Goal: Task Accomplishment & Management: Use online tool/utility

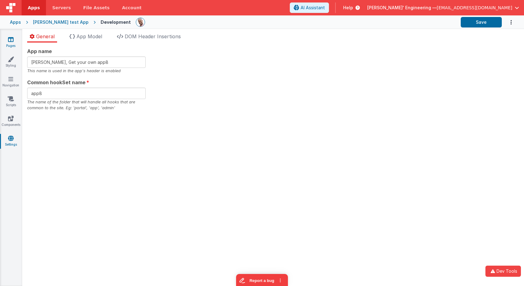
click at [11, 40] on icon at bounding box center [11, 39] width 6 height 6
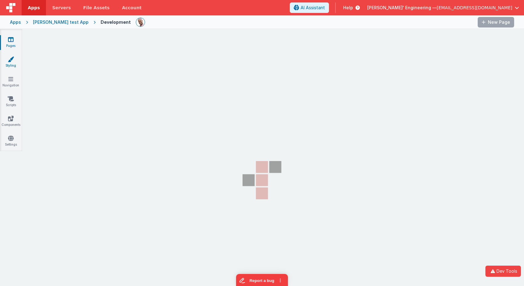
click at [9, 56] on icon at bounding box center [11, 59] width 6 height 6
click at [11, 46] on link "Pages" at bounding box center [11, 42] width 22 height 12
click at [12, 62] on icon at bounding box center [11, 59] width 6 height 6
click at [13, 44] on link "Pages" at bounding box center [11, 42] width 22 height 12
click at [50, 6] on link "Servers" at bounding box center [61, 7] width 31 height 15
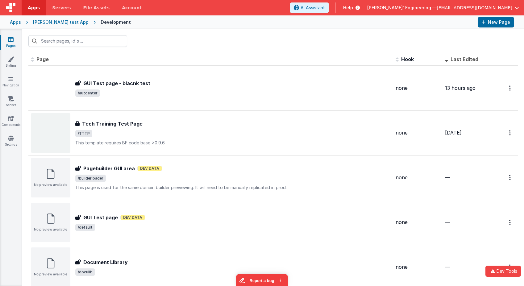
click at [12, 40] on icon at bounding box center [11, 39] width 6 height 6
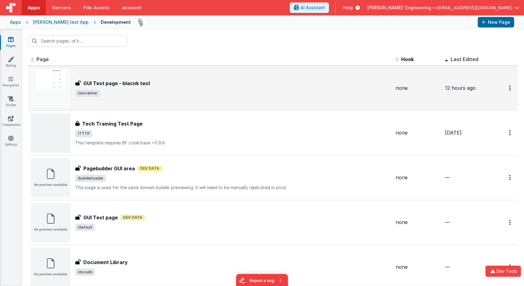
click at [143, 97] on div "GUI Test page - blacnk test GUI Test page - blacnk test /autoenter" at bounding box center [211, 87] width 360 height 39
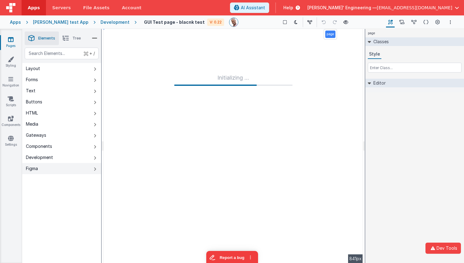
click at [93, 169] on button "Figma" at bounding box center [61, 168] width 79 height 11
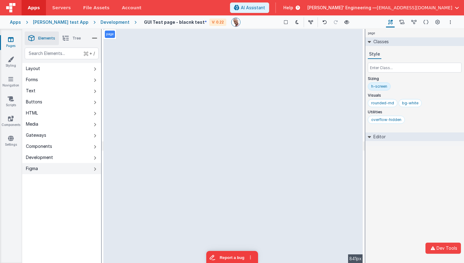
click at [94, 170] on icon at bounding box center [95, 169] width 2 height 5
click at [93, 167] on button "Figma" at bounding box center [61, 168] width 79 height 11
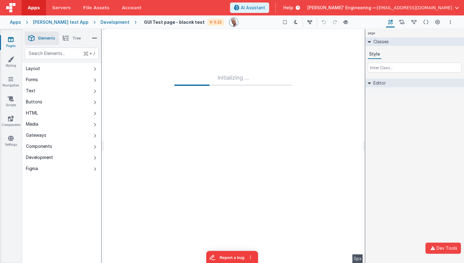
click at [108, 22] on div "Development" at bounding box center [115, 22] width 29 height 6
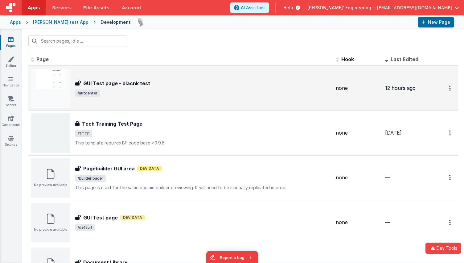
click at [111, 76] on div "GUI Test page - blacnk test GUI Test page - blacnk test /autoenter" at bounding box center [181, 87] width 300 height 39
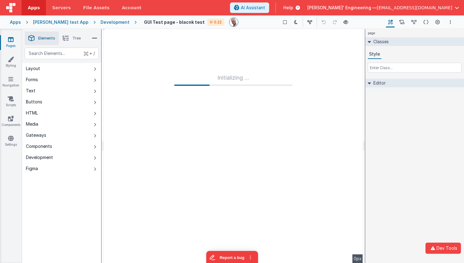
click at [105, 21] on div "Development" at bounding box center [115, 22] width 29 height 6
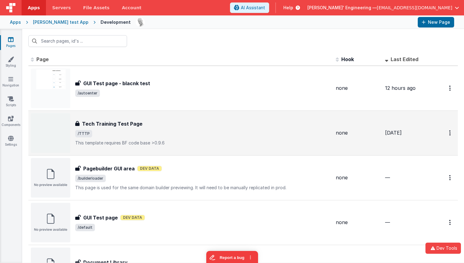
click at [104, 125] on h3 "Tech Training Test Page" at bounding box center [112, 123] width 60 height 7
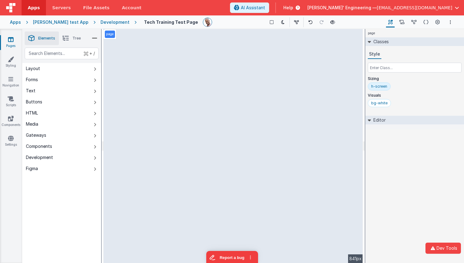
click at [105, 23] on div "Development" at bounding box center [115, 22] width 29 height 6
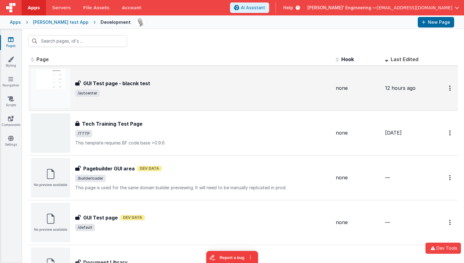
click at [116, 72] on div "GUI Test page - blacnk test GUI Test page - blacnk test /autoenter" at bounding box center [181, 87] width 300 height 39
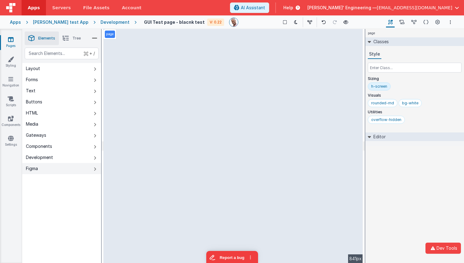
click at [94, 167] on icon at bounding box center [95, 169] width 2 height 5
click at [96, 169] on icon at bounding box center [95, 169] width 2 height 5
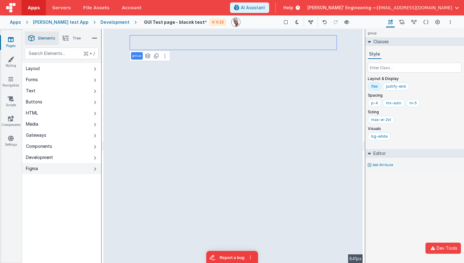
click at [85, 168] on button "Figma" at bounding box center [61, 168] width 79 height 11
click at [89, 169] on button "Figma" at bounding box center [61, 168] width 79 height 11
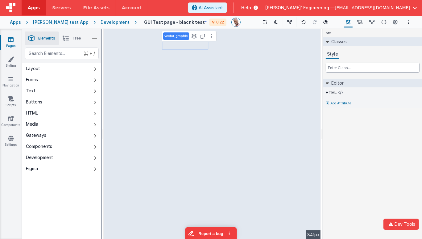
click at [334, 66] on input "text" at bounding box center [373, 68] width 94 height 10
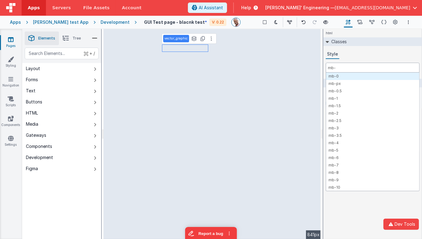
type input "mb-0"
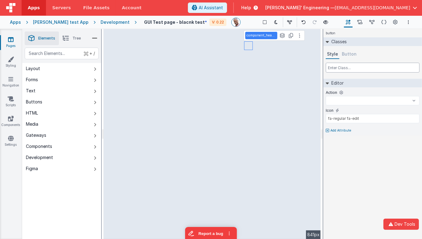
click at [337, 68] on input "text" at bounding box center [373, 68] width 94 height 10
select select
paste input "mb-0"
type input "mb-0"
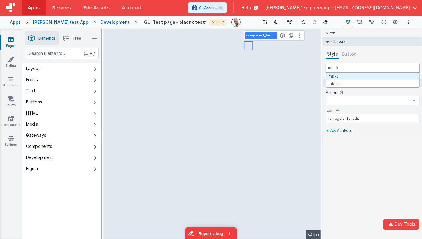
select select
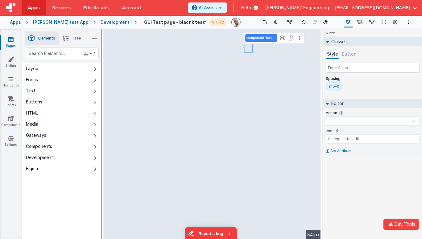
select select
type input "fa-regular fa-bookmark"
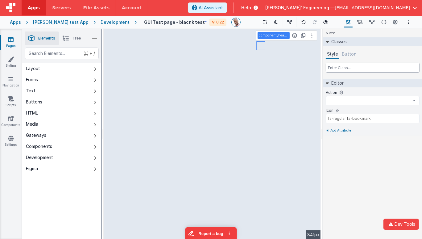
click at [339, 69] on input "text" at bounding box center [373, 68] width 94 height 10
select select
paste input "mb-0"
type input "mb-0"
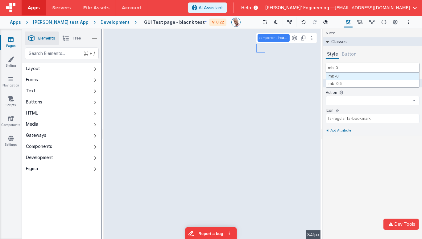
select select
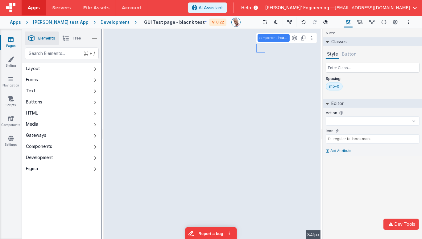
click at [382, 87] on div "mb-0" at bounding box center [373, 87] width 94 height 10
select select
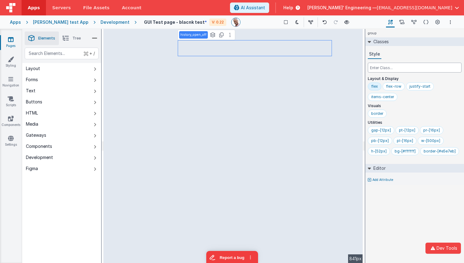
click at [400, 68] on input "text" at bounding box center [415, 68] width 94 height 10
paste input "mb-0"
type input "mb-0"
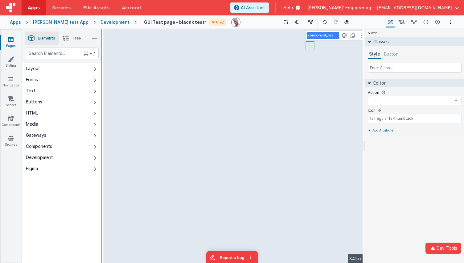
click at [70, 36] on li "Tree" at bounding box center [72, 38] width 26 height 14
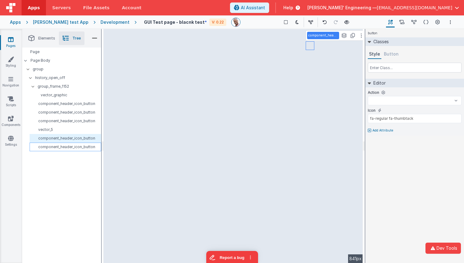
select select
click at [58, 130] on p "vector_5" at bounding box center [66, 129] width 69 height 5
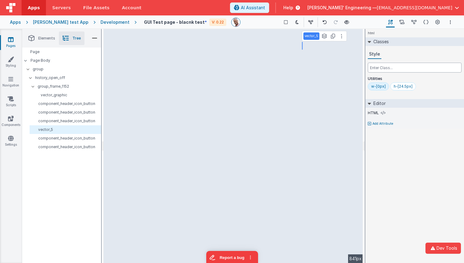
click at [379, 63] on input "text" at bounding box center [415, 68] width 94 height 10
paste input "mb-0"
type input "mb-0"
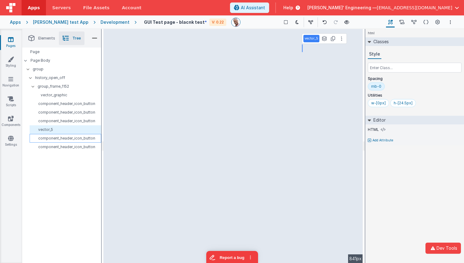
click at [80, 141] on div "component_header_icon_button" at bounding box center [66, 138] width 72 height 9
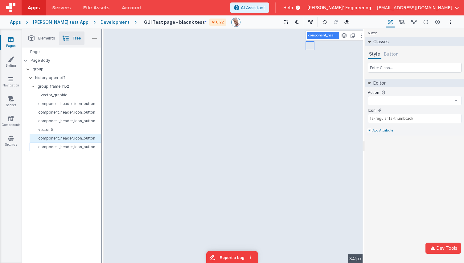
click at [76, 149] on p "component_header_icon_button" at bounding box center [66, 146] width 69 height 5
select select
type input "fa-regular fa-minus"
click at [441, 66] on input "text" at bounding box center [415, 68] width 94 height 10
select select
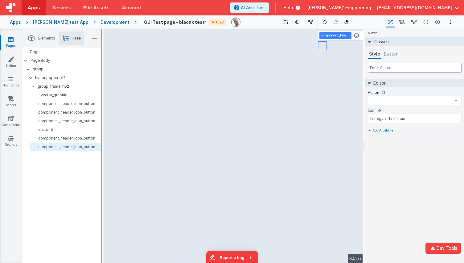
paste input "mb-0"
type input "mb-0"
select select
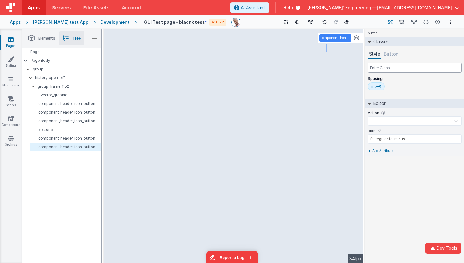
click at [386, 68] on input "text" at bounding box center [415, 68] width 94 height 10
select select
paste input "mb-0"
type input "mb-0"
select select
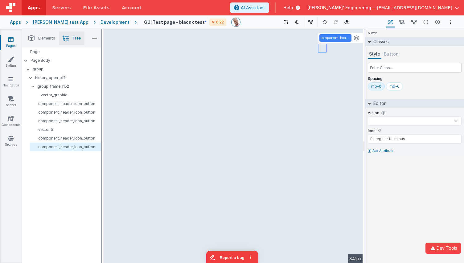
select select
type input "fa-regular fa-thumbtack"
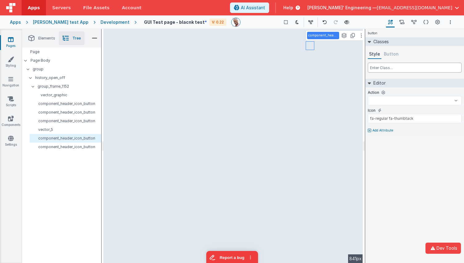
click at [376, 68] on input "text" at bounding box center [415, 68] width 94 height 10
select select
paste input "mb-0"
type input "mb-0"
select select
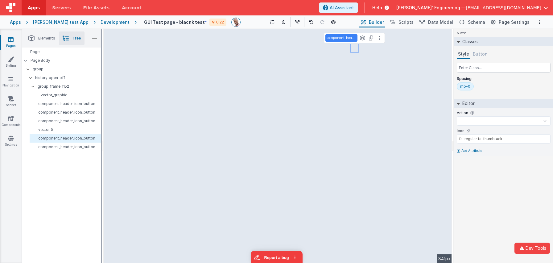
click at [28, 36] on ul "Elements Tree" at bounding box center [61, 38] width 79 height 19
click at [39, 39] on span "Elements" at bounding box center [46, 38] width 17 height 5
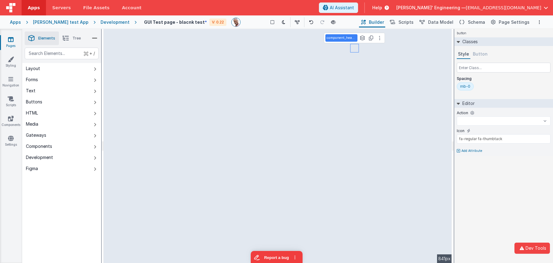
select select
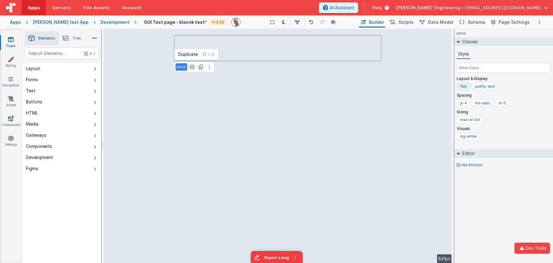
click at [200, 66] on icon at bounding box center [201, 66] width 4 height 5
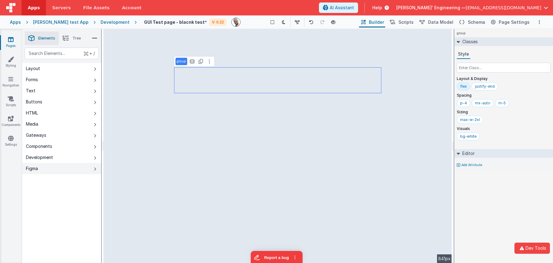
click at [92, 169] on button "Figma" at bounding box center [61, 168] width 79 height 11
click at [309, 21] on button at bounding box center [311, 22] width 9 height 9
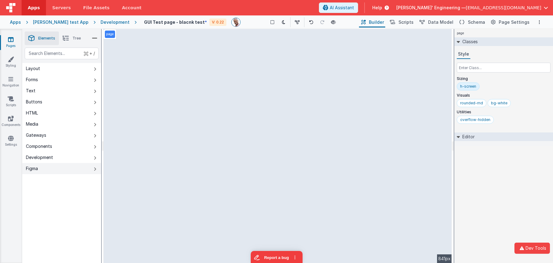
click at [76, 169] on button "Figma" at bounding box center [61, 168] width 79 height 11
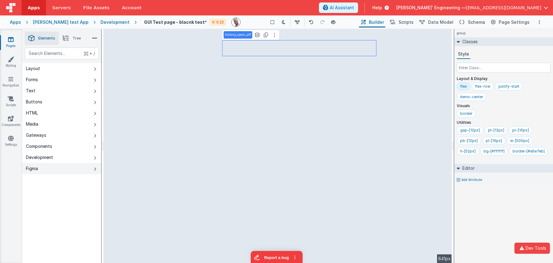
click at [89, 169] on button "Figma" at bounding box center [61, 168] width 79 height 11
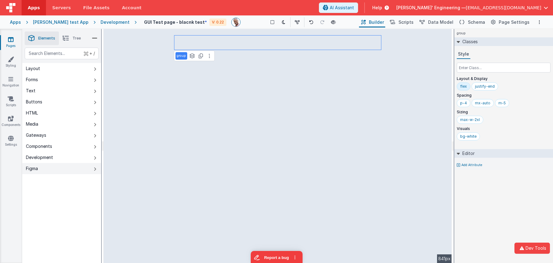
click at [97, 167] on button "Figma" at bounding box center [61, 168] width 79 height 11
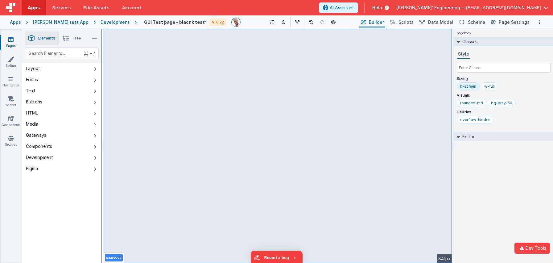
click at [75, 39] on span "Tree" at bounding box center [76, 38] width 8 height 5
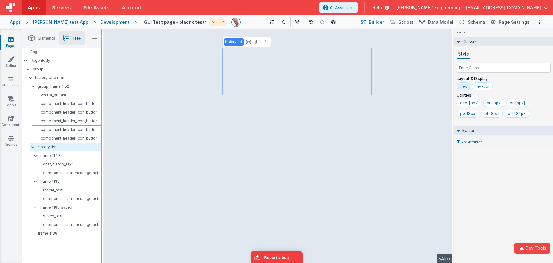
click at [82, 130] on p "component_header_icon_button" at bounding box center [68, 129] width 66 height 5
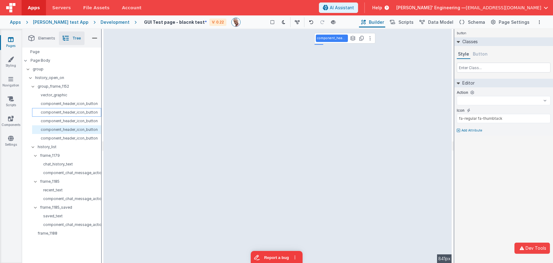
click at [73, 113] on p "component_header_icon_button" at bounding box center [68, 112] width 66 height 5
select select
type input "fa-solid fa-bookmark"
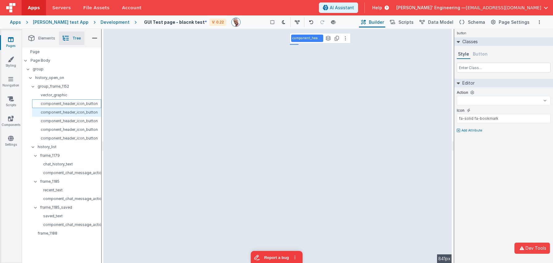
click at [74, 105] on p "component_header_icon_button" at bounding box center [68, 103] width 66 height 5
select select
type input "fa-regular fa-edit"
select select
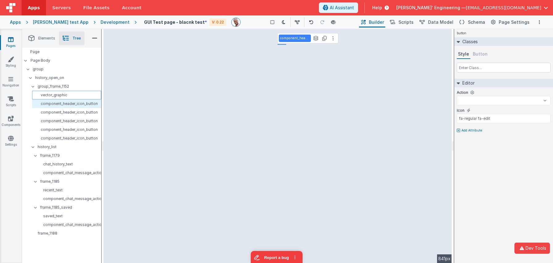
click at [56, 97] on p "vector_graphic" at bounding box center [68, 95] width 66 height 5
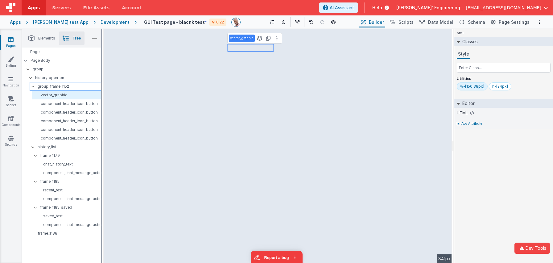
click at [58, 85] on p "group_frame_1152" at bounding box center [69, 86] width 63 height 7
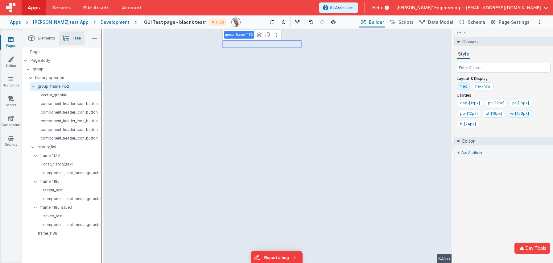
click at [464, 116] on div "w-[256px]" at bounding box center [520, 114] width 26 height 8
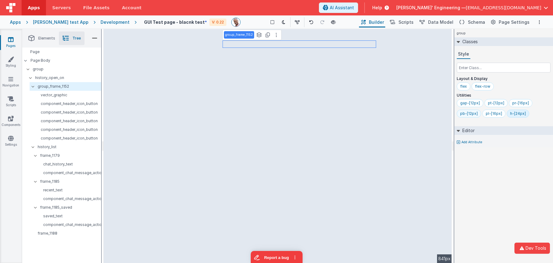
click at [464, 112] on div "pb-[12px]" at bounding box center [469, 113] width 18 height 5
click at [464, 120] on div "gap-[12px] pt-[12px] pr-[16px] pl-[16px] h-[24px]" at bounding box center [504, 109] width 94 height 21
click at [464, 114] on div "h-[24px]" at bounding box center [493, 113] width 16 height 5
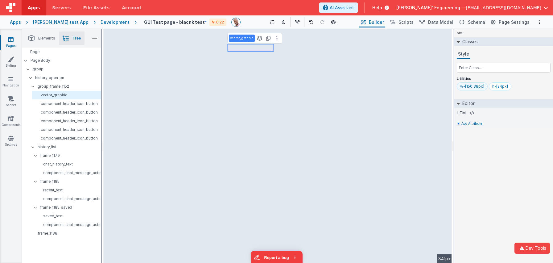
click at [464, 87] on div "w-[150.38px]" at bounding box center [472, 86] width 24 height 5
click at [464, 68] on input "text" at bounding box center [504, 68] width 94 height 10
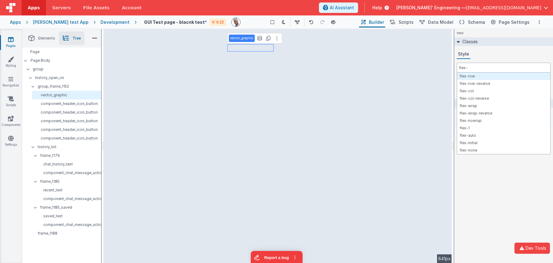
type input "flex-1"
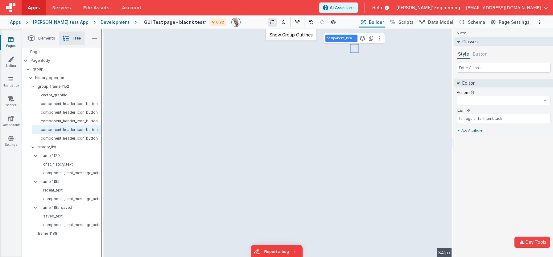
click at [270, 21] on div "Show Group Outlines Toggle Dark Mode Toggle Dev Data Preview Page cmd + b" at bounding box center [302, 22] width 112 height 10
click at [271, 21] on icon at bounding box center [273, 22] width 4 height 4
select select
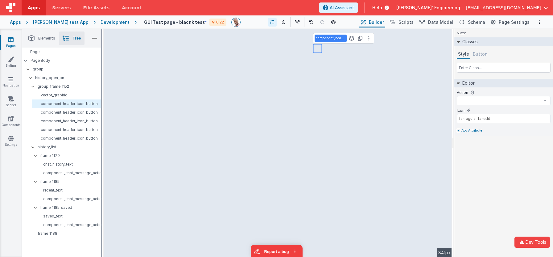
click at [464, 55] on button "Button" at bounding box center [480, 54] width 17 height 9
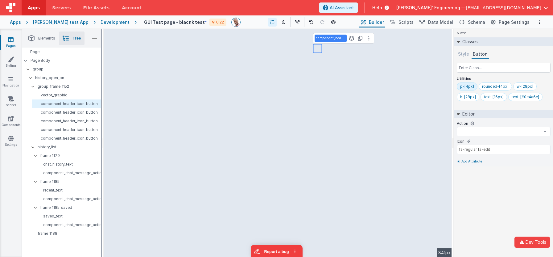
click at [463, 56] on button "Style" at bounding box center [464, 54] width 14 height 9
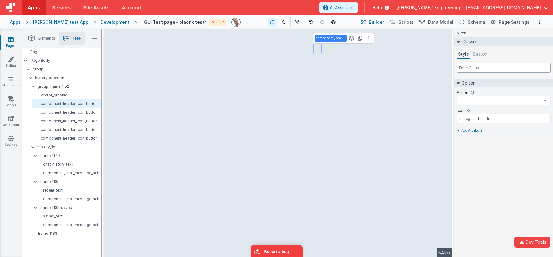
click at [464, 66] on input "text" at bounding box center [504, 68] width 94 height 10
select select
type input "m"
select select
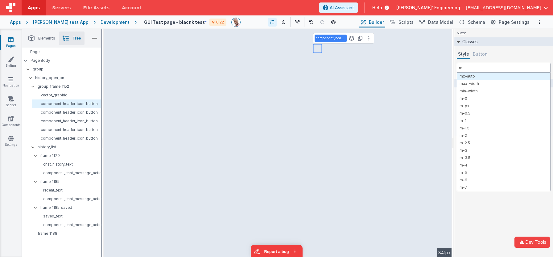
type input "mb"
select select
type input "mb-"
select select
type input "mb-0"
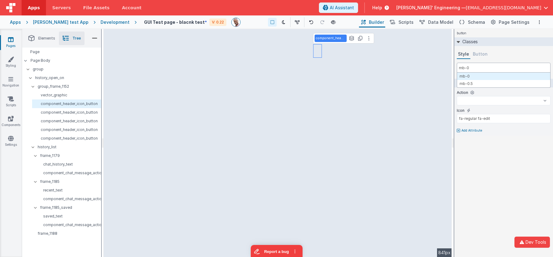
select select
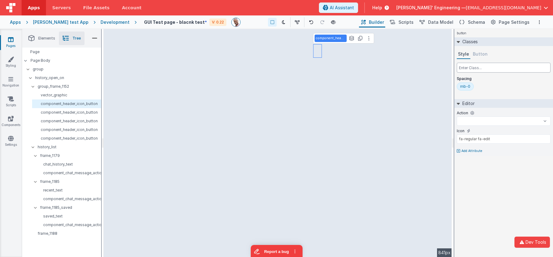
select select
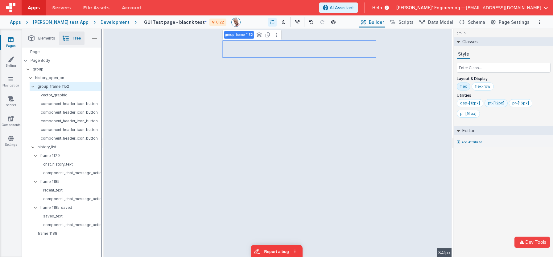
click at [464, 105] on div "pt-[12px]" at bounding box center [496, 103] width 16 height 5
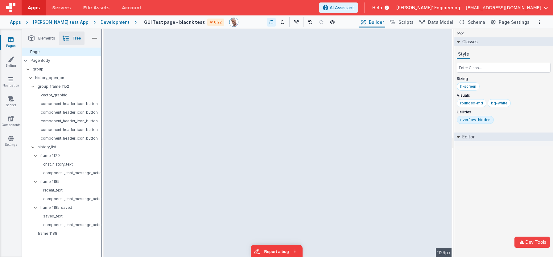
drag, startPoint x: 102, startPoint y: 204, endPoint x: 97, endPoint y: 203, distance: 5.3
click at [96, 204] on html "Dev Tools Apps Servers File Assets Account Some FUTURE Slot AI Assistant Help D…" at bounding box center [276, 128] width 553 height 257
click at [66, 167] on div "chat_history_text" at bounding box center [68, 164] width 67 height 9
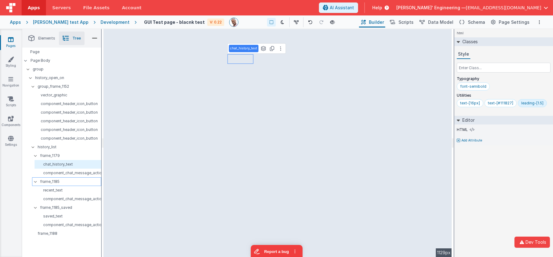
drag, startPoint x: 62, startPoint y: 172, endPoint x: 62, endPoint y: 178, distance: 5.6
click at [62, 172] on p "component_chat_message_actions_icon_buttons" at bounding box center [69, 172] width 64 height 5
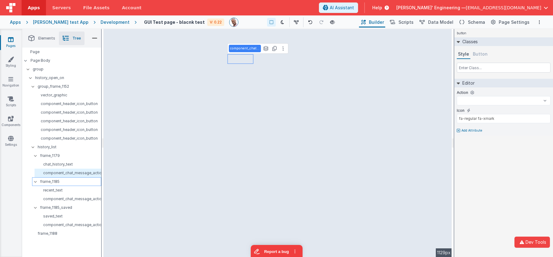
select select
click at [61, 192] on p "recent_text" at bounding box center [69, 190] width 64 height 5
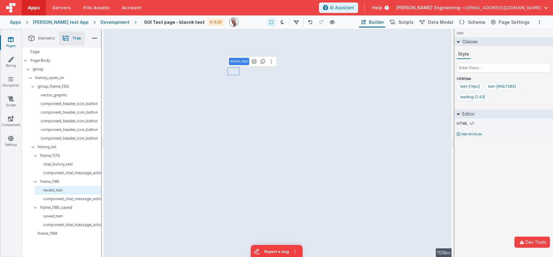
click at [283, 182] on div "recent_text See Layers + L Duplicate + D --> 1129px" at bounding box center [278, 143] width 348 height 228
click at [48, 36] on span "Elements" at bounding box center [46, 38] width 17 height 5
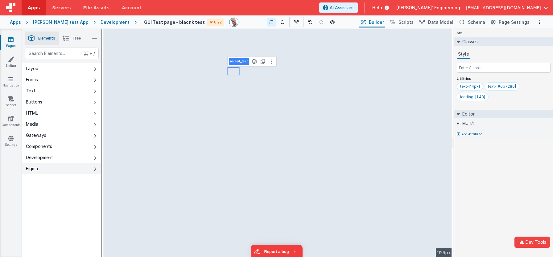
click at [94, 170] on icon at bounding box center [95, 169] width 2 height 5
click at [74, 35] on li "Tree" at bounding box center [72, 38] width 26 height 14
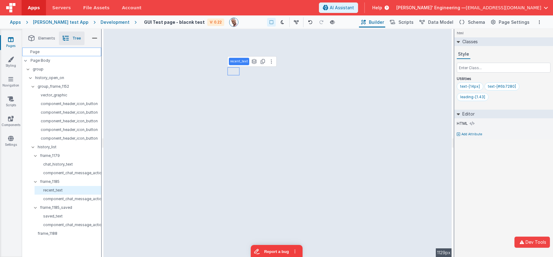
click at [45, 54] on div "Page" at bounding box center [61, 52] width 79 height 9
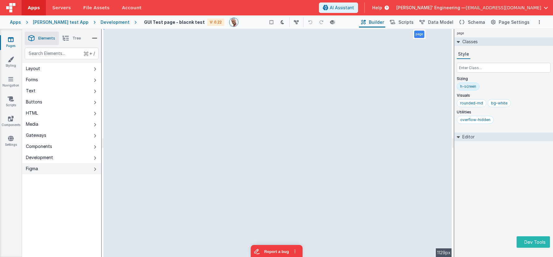
click at [92, 168] on button "Figma" at bounding box center [61, 168] width 79 height 11
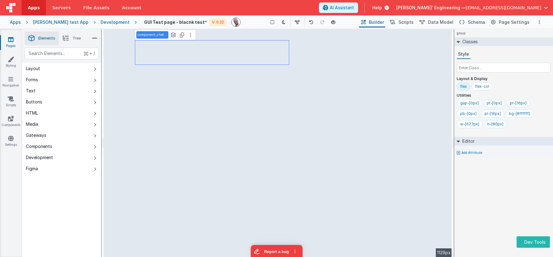
click at [64, 40] on icon at bounding box center [66, 38] width 6 height 9
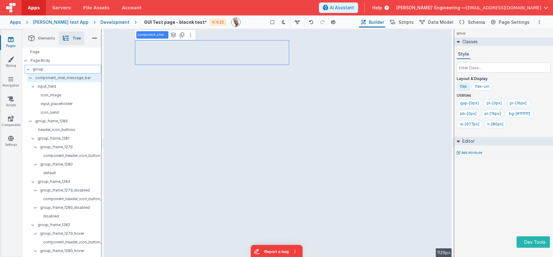
click at [42, 68] on p "group" at bounding box center [67, 69] width 68 height 7
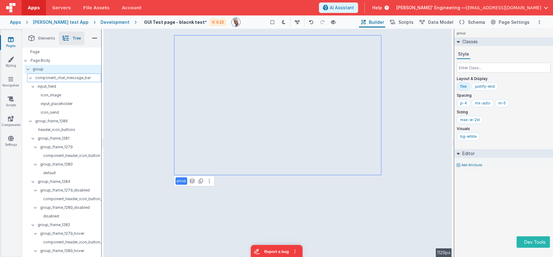
click at [43, 74] on p "component_chat_message_bar" at bounding box center [68, 77] width 66 height 7
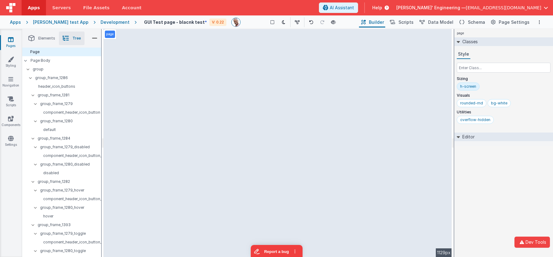
click at [45, 39] on span "Elements" at bounding box center [46, 38] width 17 height 5
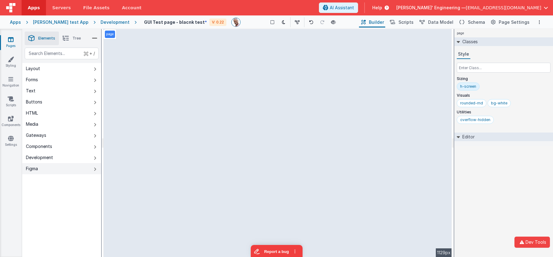
click at [69, 167] on button "Figma" at bounding box center [61, 168] width 79 height 11
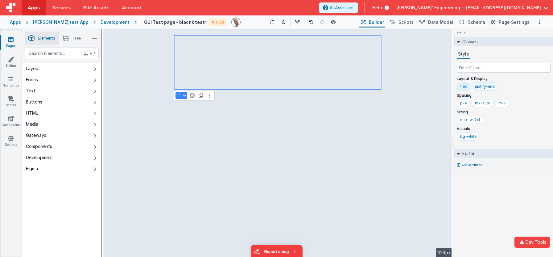
click at [489, 88] on div "justify-end" at bounding box center [485, 86] width 20 height 5
click at [466, 120] on div "max-w-2xl" at bounding box center [470, 119] width 20 height 5
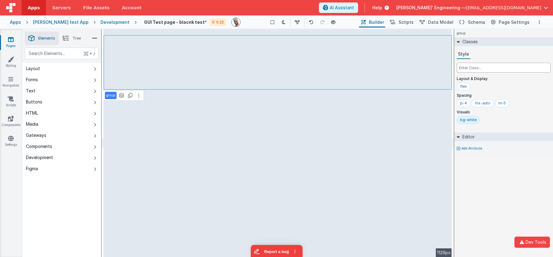
click at [475, 68] on input "text" at bounding box center [504, 68] width 94 height 10
type input "w-fit p-4"
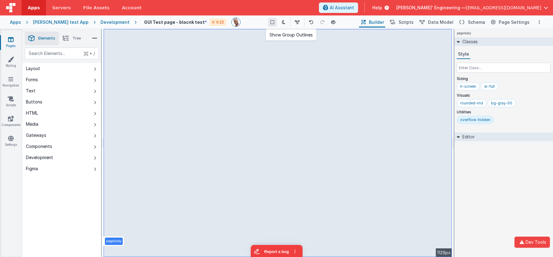
click at [271, 20] on icon at bounding box center [273, 22] width 4 height 4
click at [94, 170] on icon at bounding box center [95, 169] width 2 height 5
click at [84, 166] on button "Figma" at bounding box center [61, 168] width 79 height 11
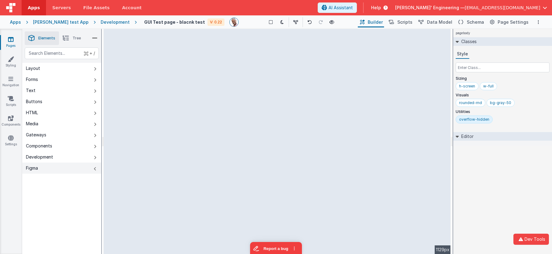
drag, startPoint x: 76, startPoint y: 167, endPoint x: 81, endPoint y: 168, distance: 4.0
click at [76, 167] on button "Figma" at bounding box center [61, 168] width 79 height 11
click at [96, 169] on icon at bounding box center [95, 169] width 2 height 5
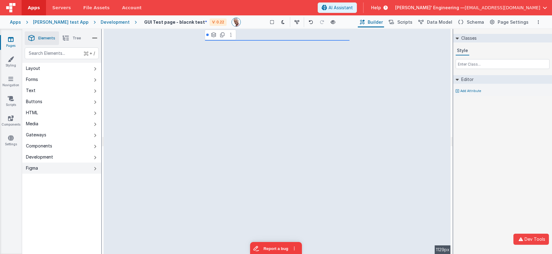
click at [95, 165] on button "Figma" at bounding box center [61, 168] width 79 height 11
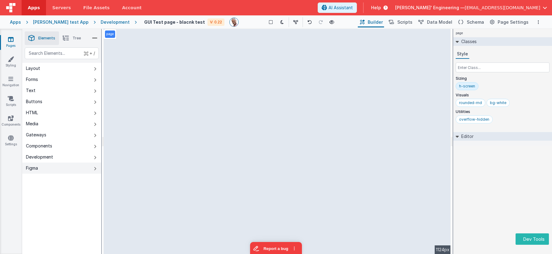
click at [95, 169] on icon at bounding box center [95, 169] width 2 height 5
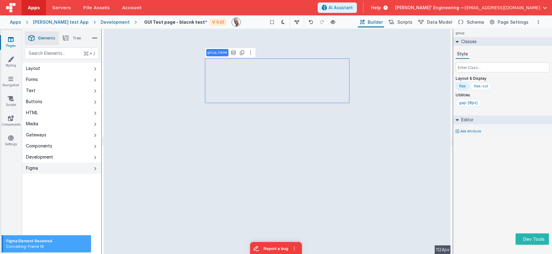
click at [94, 169] on icon at bounding box center [95, 169] width 2 height 5
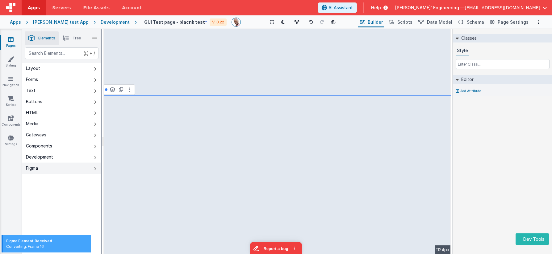
click at [78, 171] on button "Figma" at bounding box center [61, 168] width 79 height 11
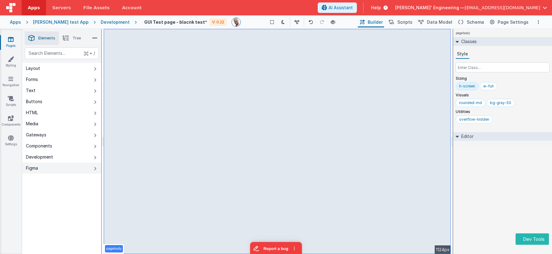
click at [93, 169] on button "Figma" at bounding box center [61, 168] width 79 height 11
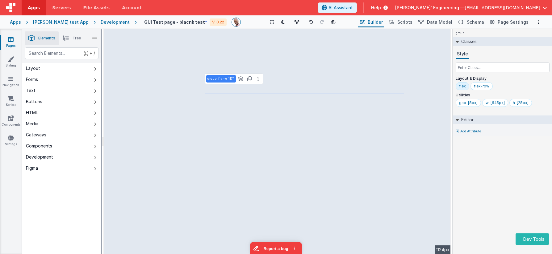
click at [254, 74] on div "group_frame_1174 See Layers + L Duplicate + D" at bounding box center [234, 79] width 59 height 10
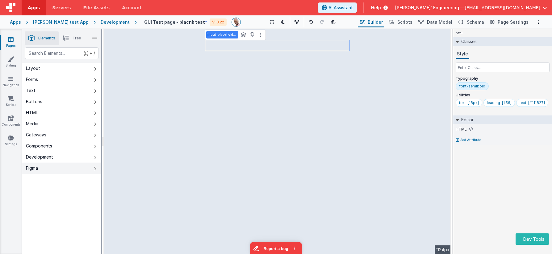
click at [99, 170] on button "Figma" at bounding box center [61, 168] width 79 height 11
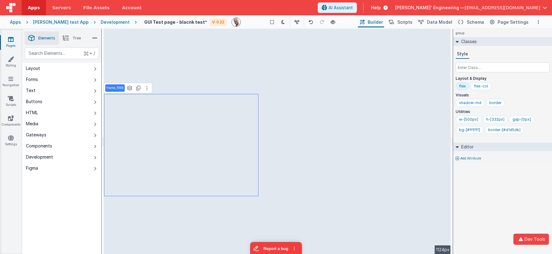
click at [75, 39] on span "Tree" at bounding box center [76, 38] width 8 height 5
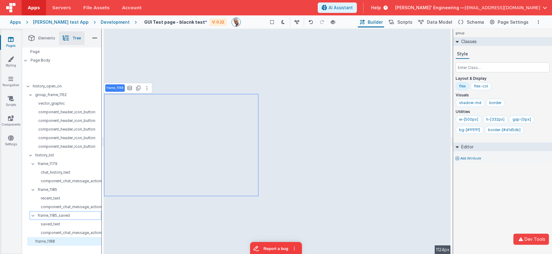
click at [33, 216] on icon at bounding box center [33, 216] width 5 height 2
click at [30, 158] on div "history_list" at bounding box center [64, 155] width 74 height 9
click at [38, 155] on p "history_list" at bounding box center [68, 155] width 66 height 7
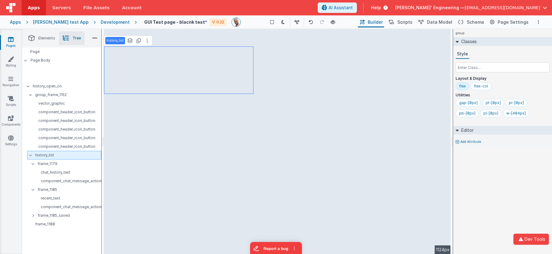
click at [29, 155] on icon at bounding box center [30, 156] width 5 height 2
click at [43, 165] on p "frame_1188" at bounding box center [68, 164] width 66 height 7
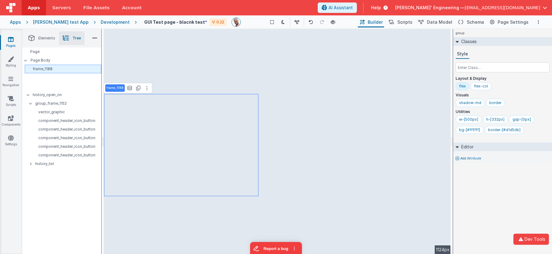
click at [49, 68] on p "frame_1188" at bounding box center [67, 69] width 68 height 7
click at [470, 118] on div "w-[500px]" at bounding box center [468, 119] width 19 height 5
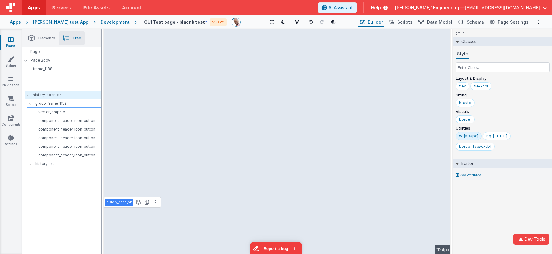
click at [56, 105] on p "group_frame_1152" at bounding box center [68, 103] width 66 height 7
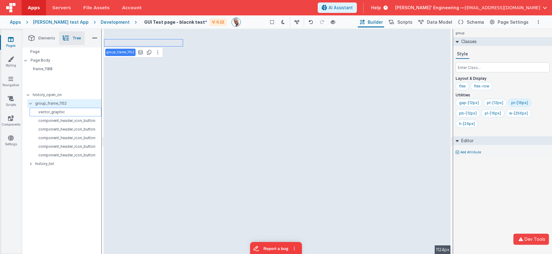
click at [57, 111] on p "vector_graphic" at bounding box center [66, 112] width 69 height 5
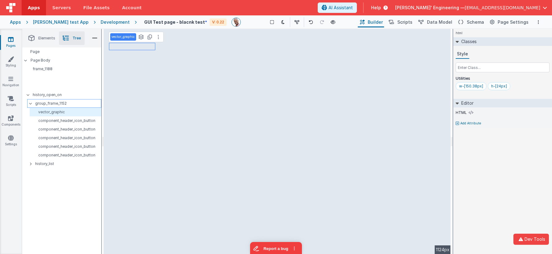
click at [58, 103] on p "group_frame_1152" at bounding box center [68, 103] width 66 height 7
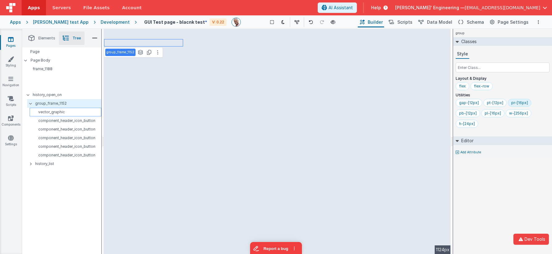
click at [62, 110] on p "vector_graphic" at bounding box center [66, 112] width 69 height 5
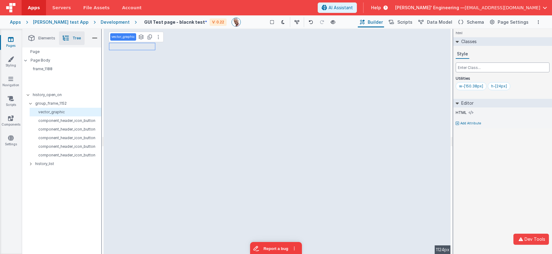
click at [486, 71] on input "text" at bounding box center [502, 68] width 94 height 10
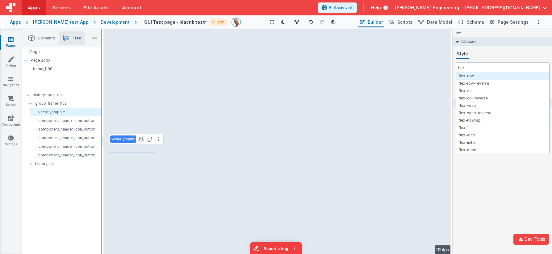
type input "flex-1"
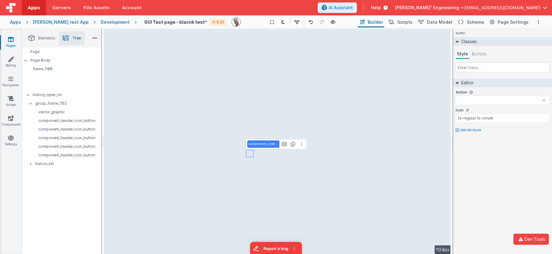
select select
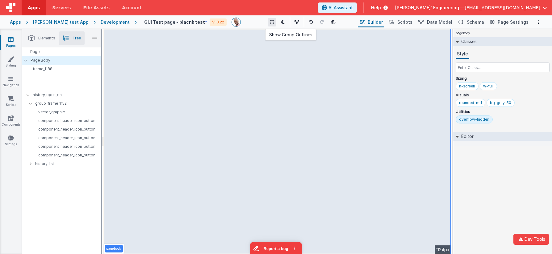
click at [266, 18] on div "Show Group Outlines Toggle Dark Mode Toggle Dev Data Preview Page cmd + b" at bounding box center [301, 22] width 111 height 10
click at [270, 22] on icon at bounding box center [272, 22] width 4 height 4
click at [44, 37] on span "Elements" at bounding box center [46, 38] width 17 height 5
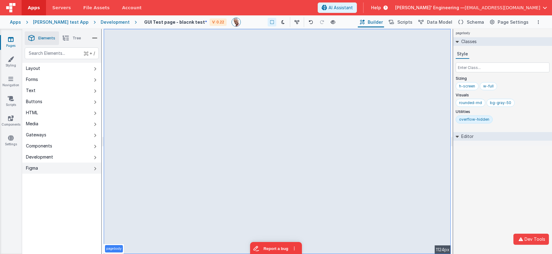
click at [46, 170] on button "Figma" at bounding box center [61, 168] width 79 height 11
